Goal: Information Seeking & Learning: Learn about a topic

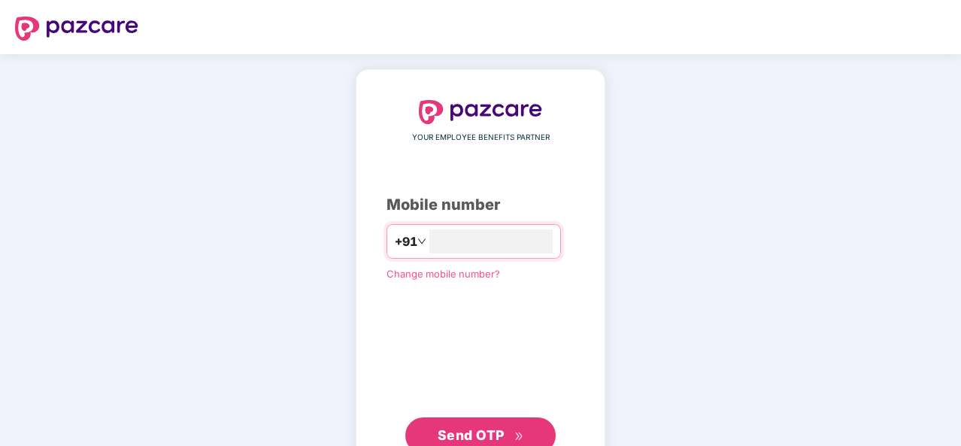
type input "**********"
click at [478, 428] on span "Send OTP" at bounding box center [471, 434] width 67 height 16
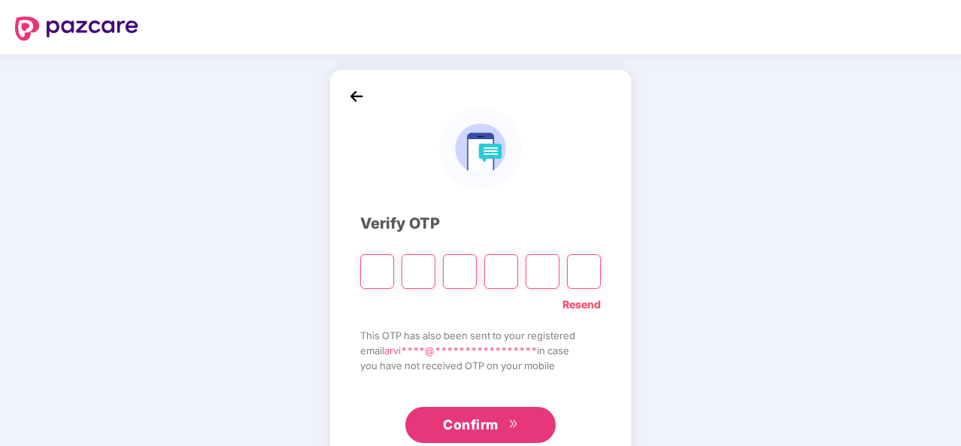
type input "*"
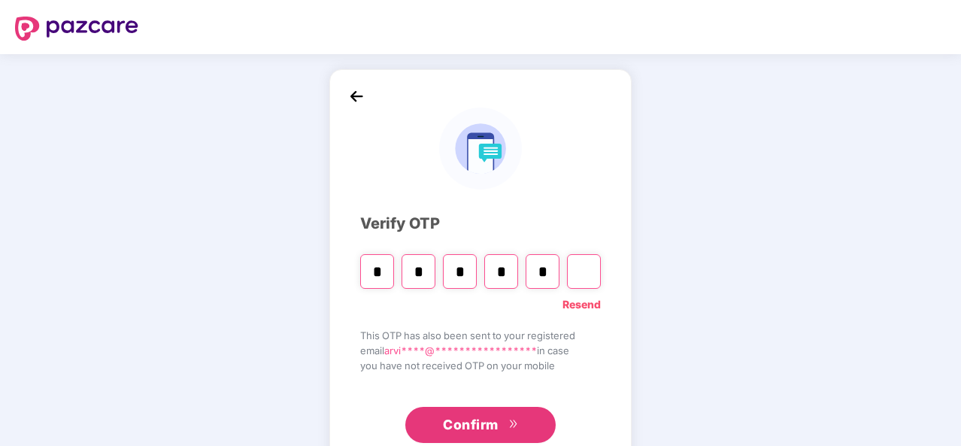
type input "*"
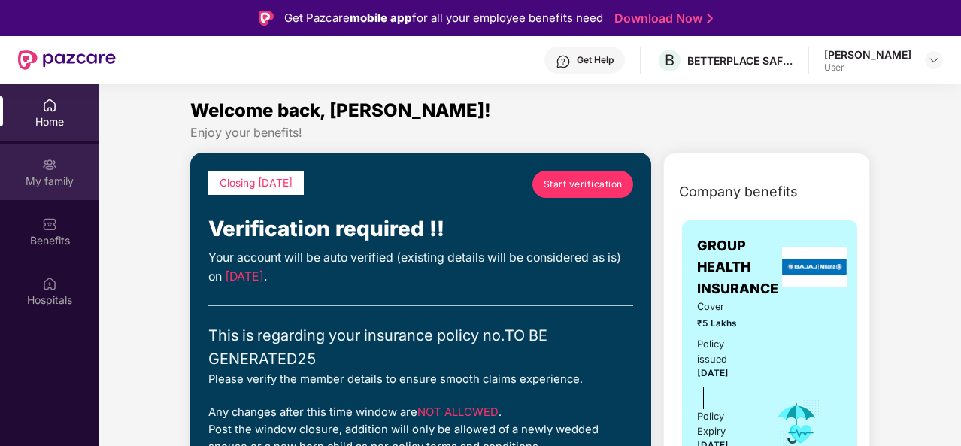
click at [34, 171] on div "My family" at bounding box center [49, 172] width 99 height 56
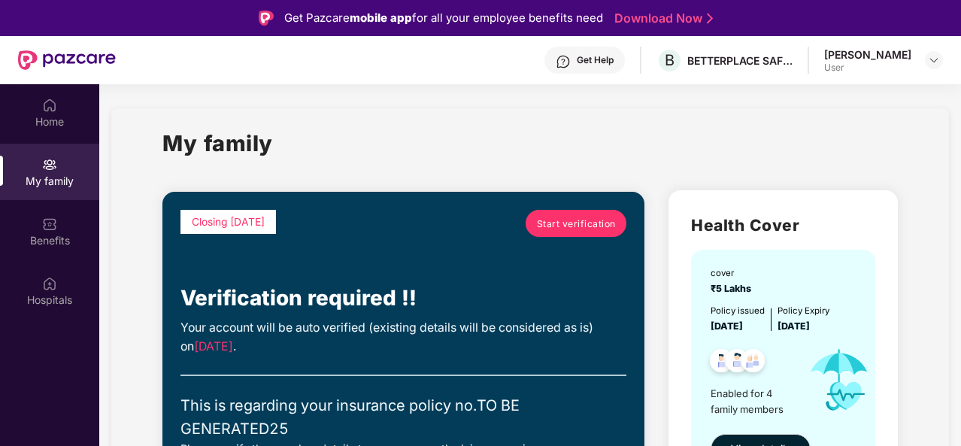
scroll to position [75, 0]
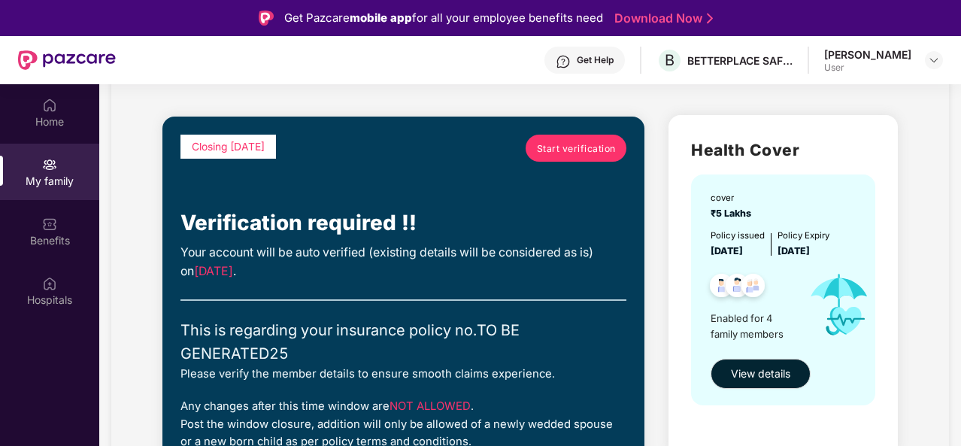
click at [572, 149] on span "Start verification" at bounding box center [576, 148] width 79 height 14
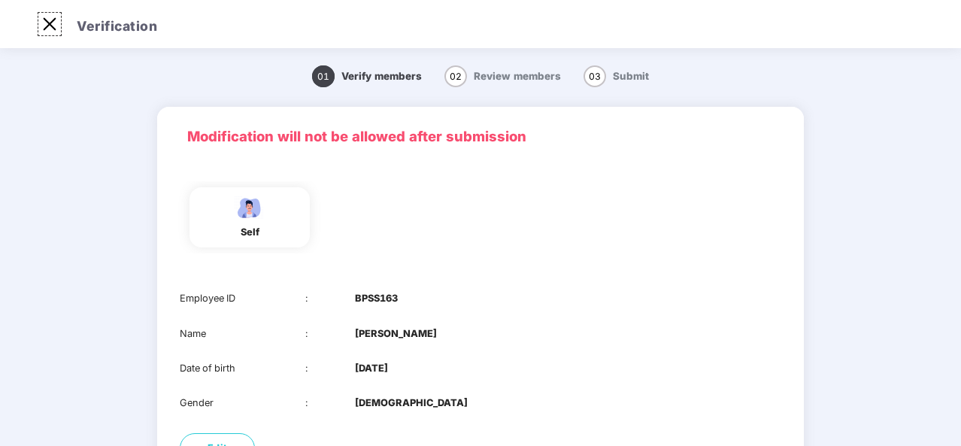
click at [46, 24] on img at bounding box center [50, 24] width 24 height 24
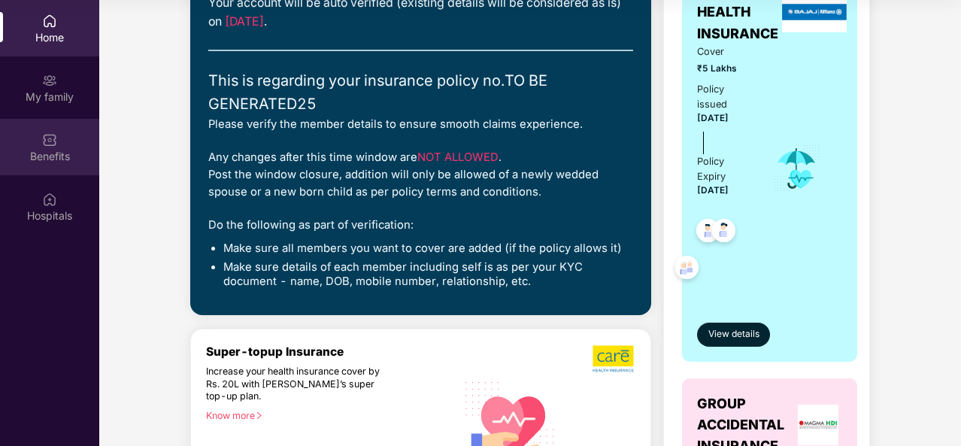
scroll to position [120, 0]
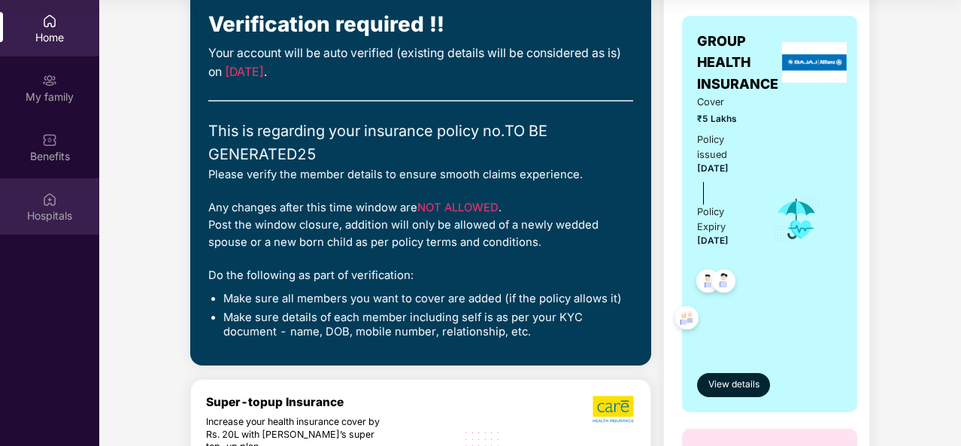
click at [44, 198] on img at bounding box center [49, 199] width 15 height 15
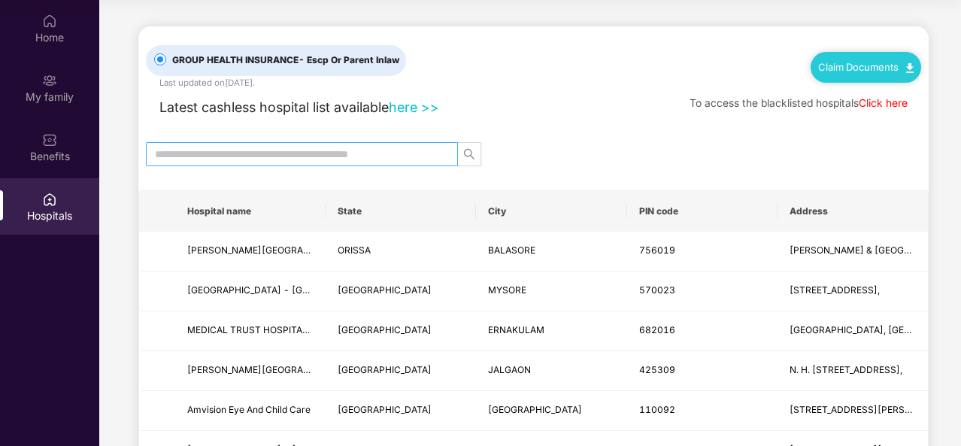
click at [300, 151] on input "text" at bounding box center [296, 154] width 282 height 17
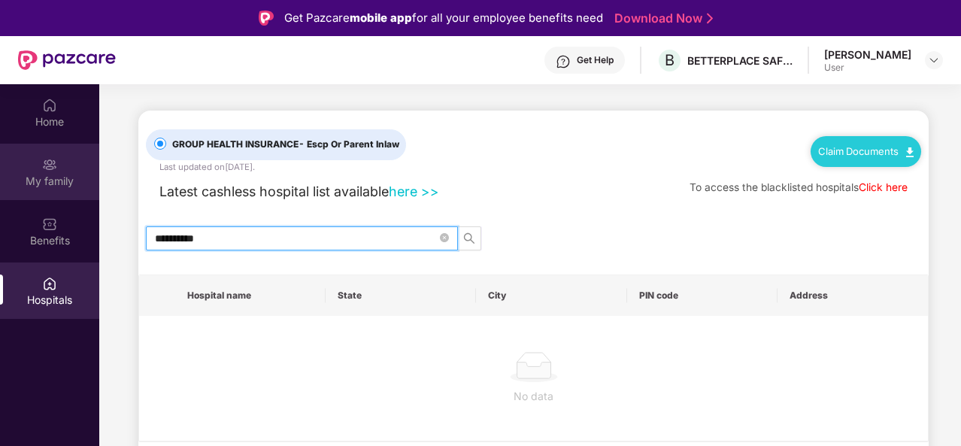
type input "**********"
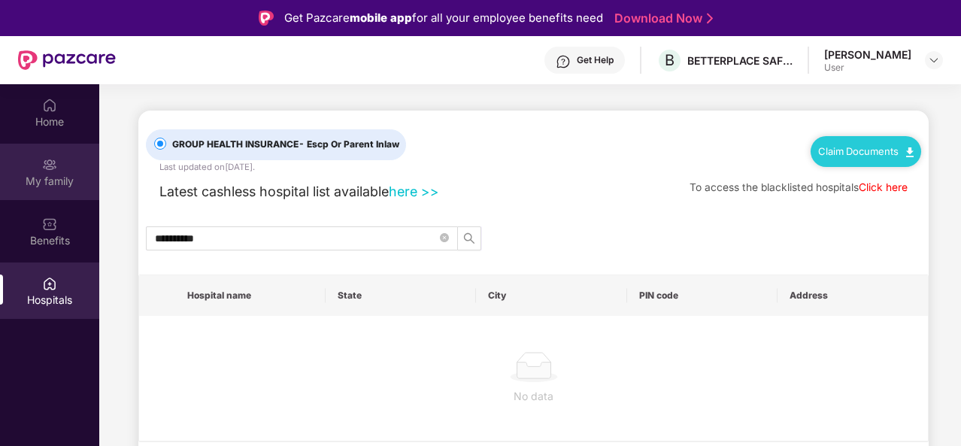
click at [43, 166] on img at bounding box center [49, 164] width 15 height 15
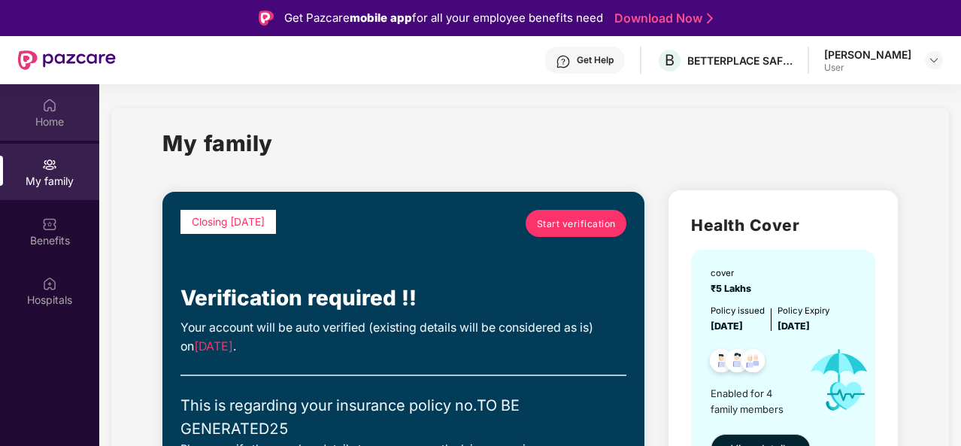
click at [43, 115] on div "Home" at bounding box center [49, 121] width 99 height 15
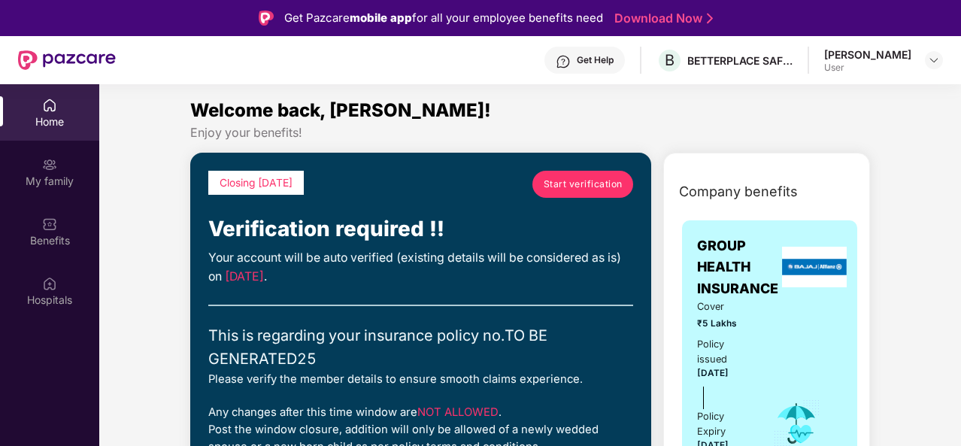
click at [879, 62] on div "User" at bounding box center [868, 68] width 87 height 12
click at [928, 56] on img at bounding box center [934, 60] width 12 height 12
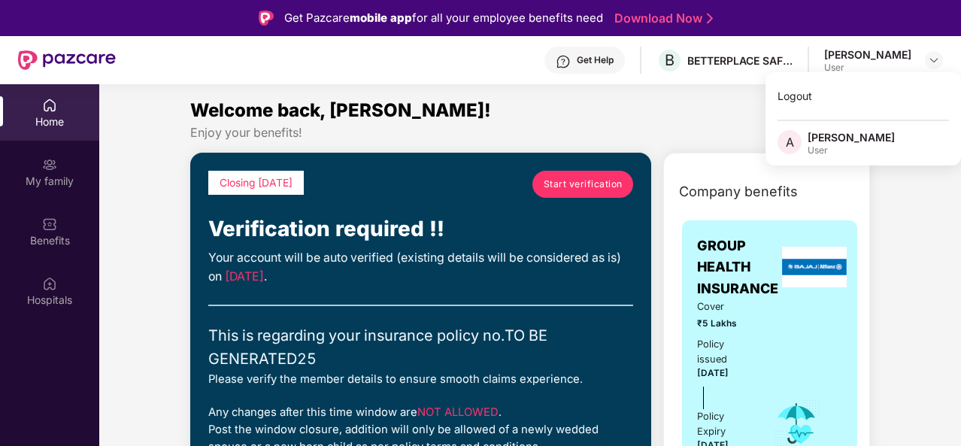
click at [828, 147] on div "User" at bounding box center [851, 150] width 87 height 12
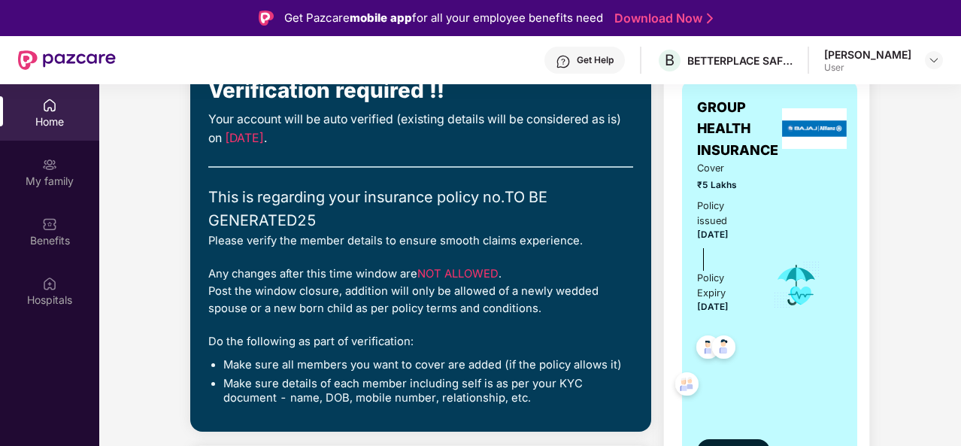
scroll to position [150, 0]
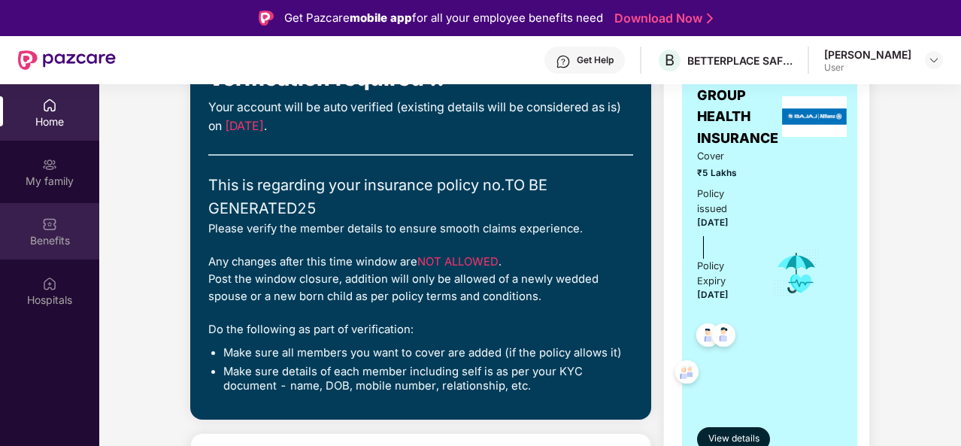
click at [39, 237] on div "Benefits" at bounding box center [49, 240] width 99 height 15
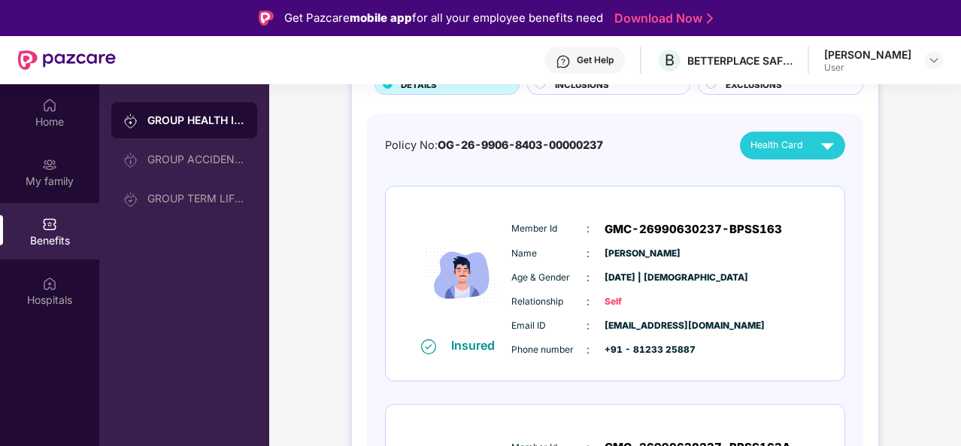
scroll to position [108, 0]
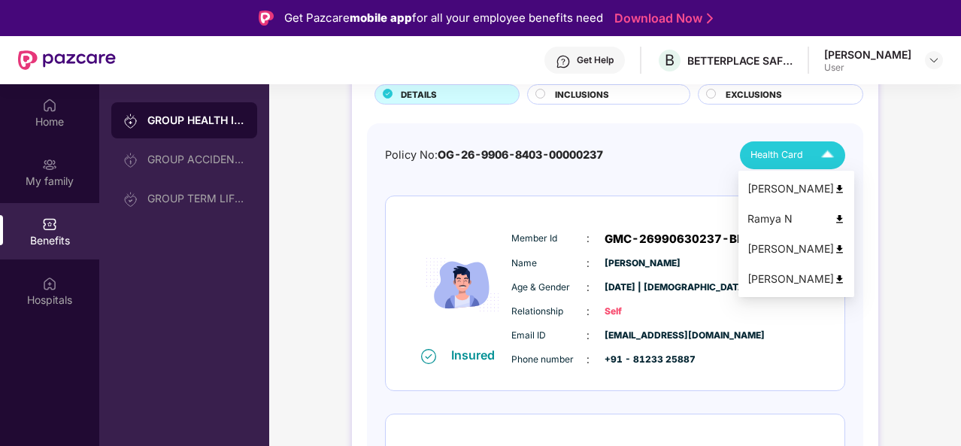
click at [828, 154] on img at bounding box center [828, 155] width 26 height 26
click at [834, 187] on img at bounding box center [839, 189] width 11 height 11
click at [822, 156] on img at bounding box center [828, 155] width 26 height 26
click at [834, 217] on img at bounding box center [839, 219] width 11 height 11
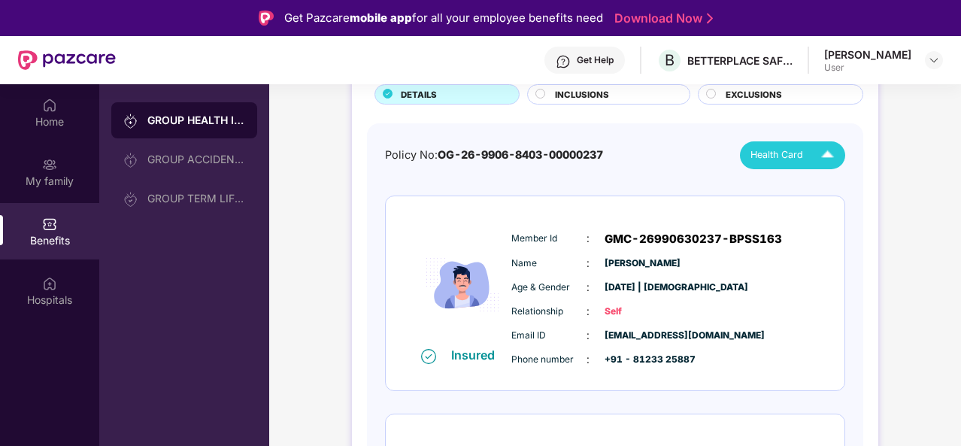
click at [823, 160] on img at bounding box center [828, 155] width 26 height 26
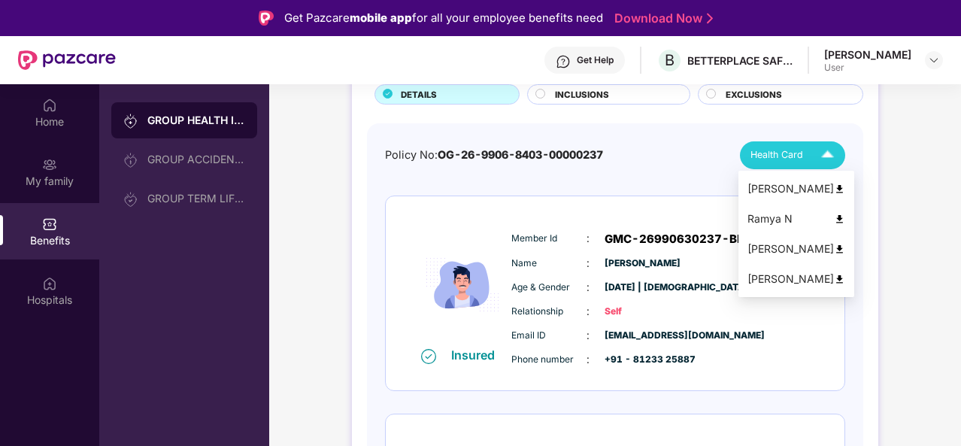
click at [834, 249] on img at bounding box center [839, 249] width 11 height 11
click at [826, 150] on img at bounding box center [828, 155] width 26 height 26
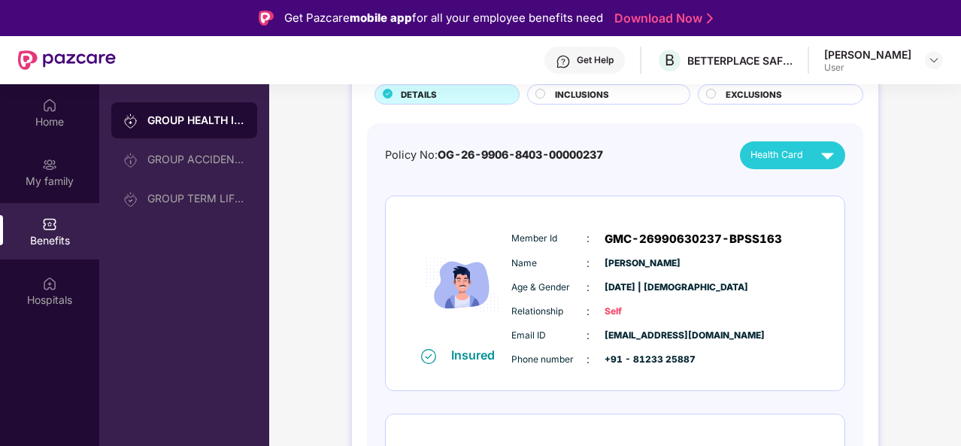
click at [830, 156] on img at bounding box center [828, 155] width 26 height 26
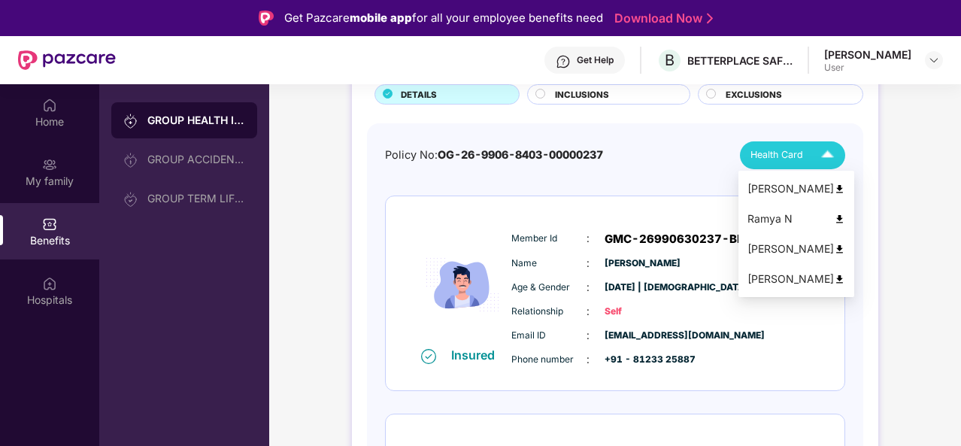
click at [834, 277] on img at bounding box center [839, 279] width 11 height 11
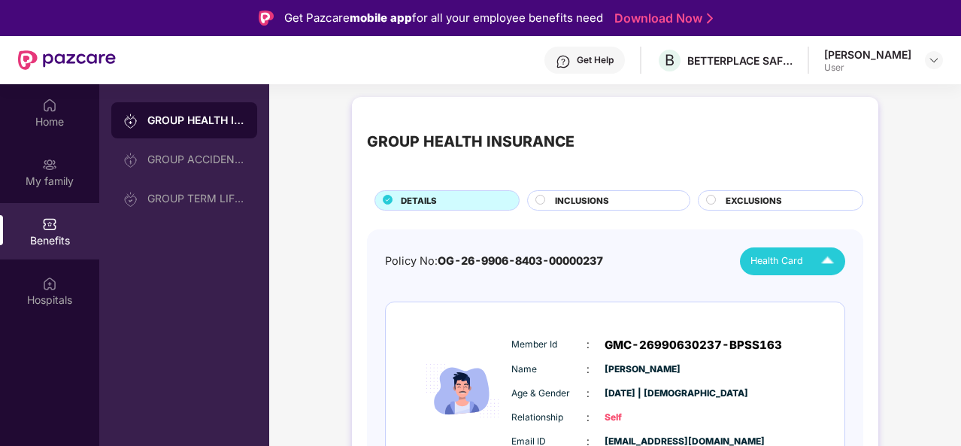
scroll to position [0, 0]
